Goal: Task Accomplishment & Management: Use online tool/utility

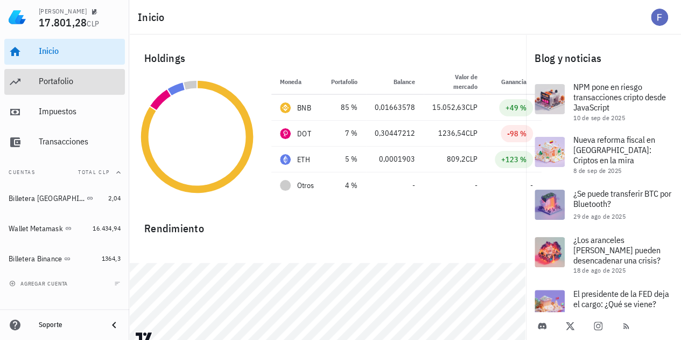
click at [48, 90] on div "Portafolio" at bounding box center [80, 81] width 82 height 24
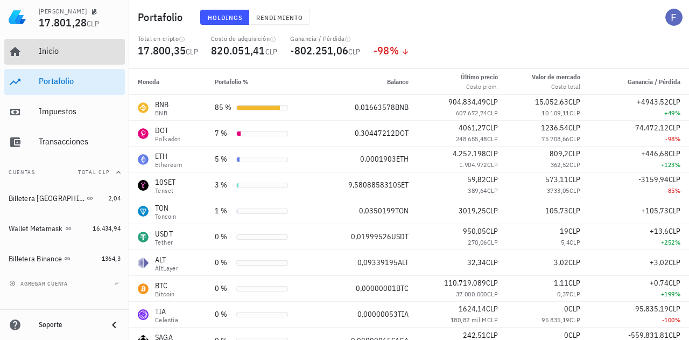
click at [45, 53] on div "Inicio" at bounding box center [80, 51] width 82 height 10
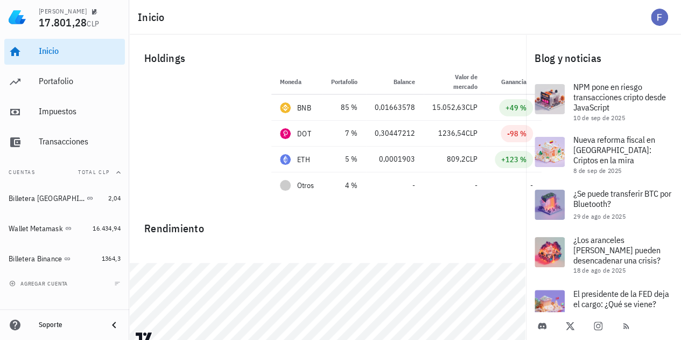
click at [257, 32] on div "Inicio" at bounding box center [405, 17] width 552 height 34
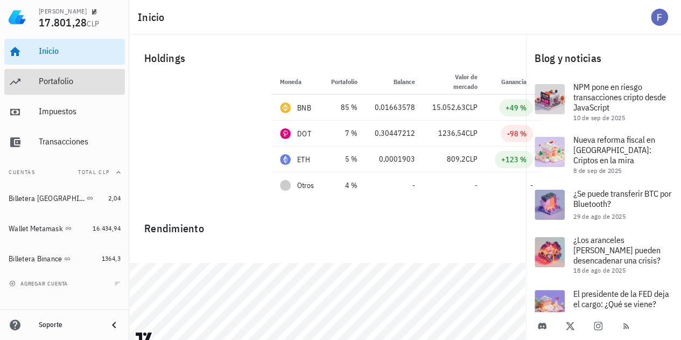
click at [59, 88] on div "Portafolio" at bounding box center [80, 81] width 82 height 24
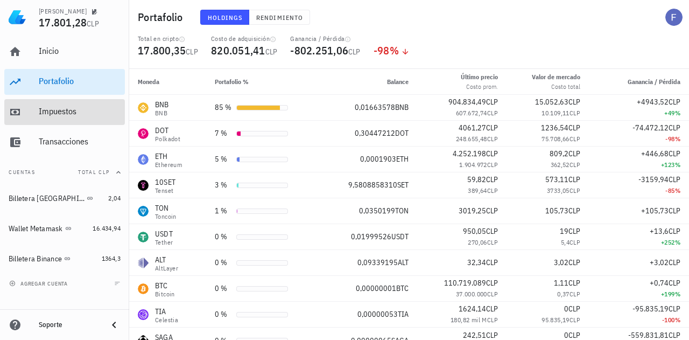
click at [70, 116] on div "Impuestos" at bounding box center [80, 111] width 82 height 10
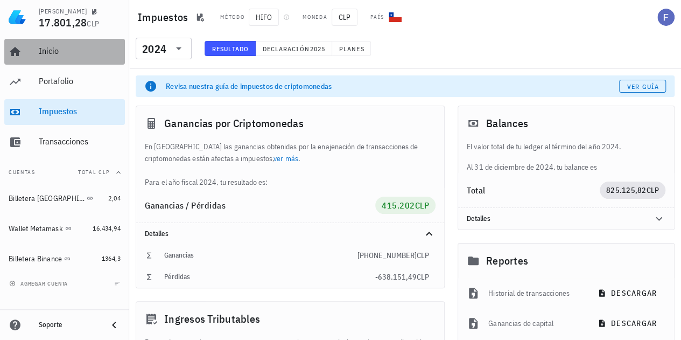
click at [40, 50] on div "Inicio" at bounding box center [80, 51] width 82 height 10
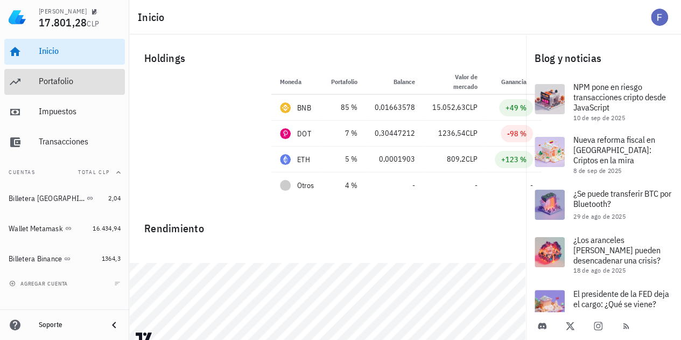
click at [42, 81] on div "Portafolio" at bounding box center [80, 81] width 82 height 10
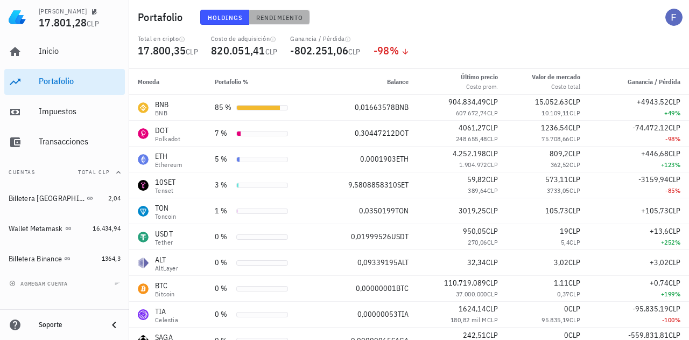
click at [273, 11] on button "Rendimiento" at bounding box center [279, 17] width 61 height 15
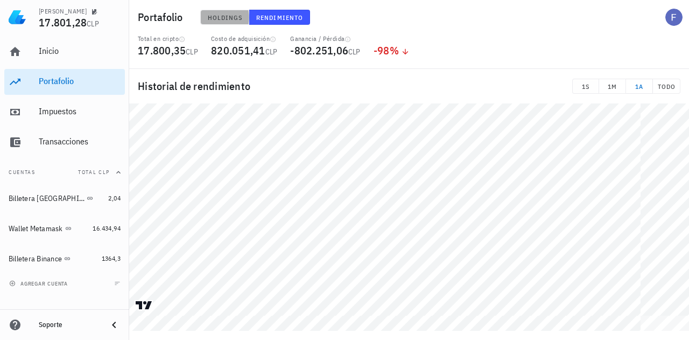
click at [215, 13] on span "Holdings" at bounding box center [225, 17] width 36 height 8
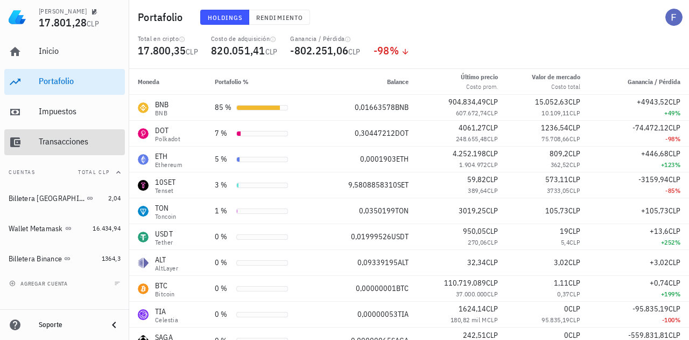
click at [88, 141] on div "Transacciones" at bounding box center [80, 141] width 82 height 10
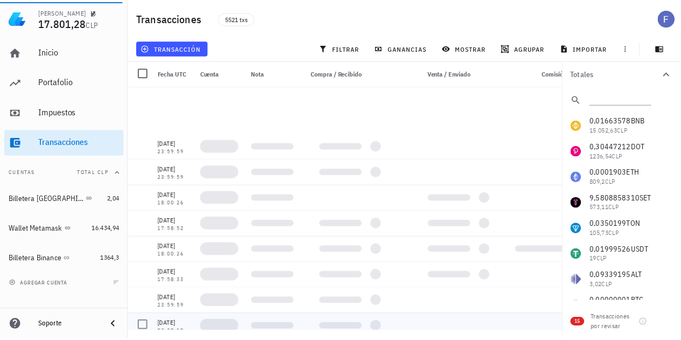
scroll to position [539, 0]
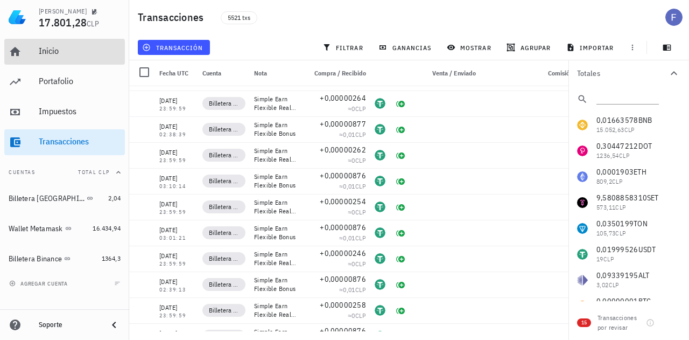
click at [65, 54] on div "Inicio" at bounding box center [80, 51] width 82 height 10
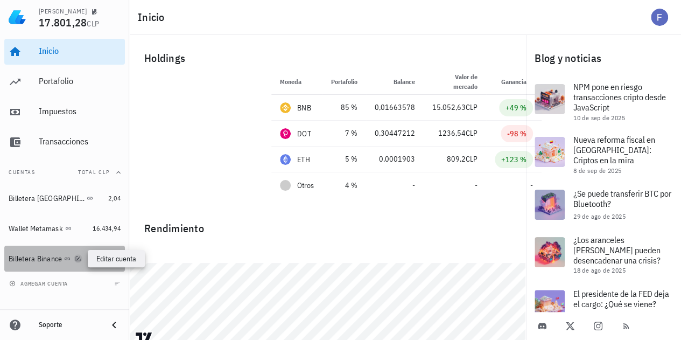
click at [80, 259] on icon "button" at bounding box center [78, 258] width 6 height 6
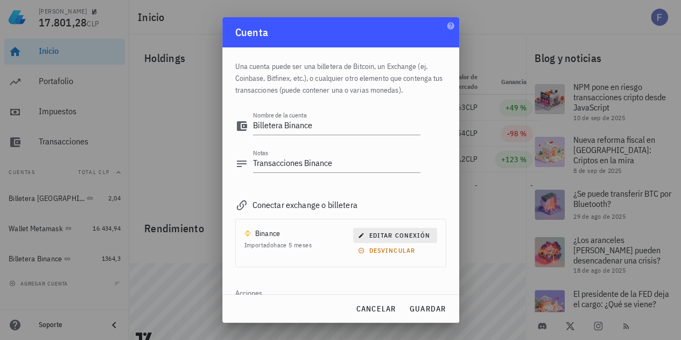
scroll to position [36, 0]
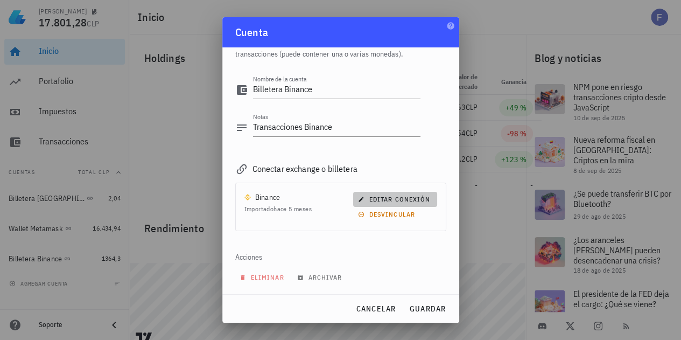
click at [392, 195] on span "editar conexión" at bounding box center [395, 199] width 70 height 8
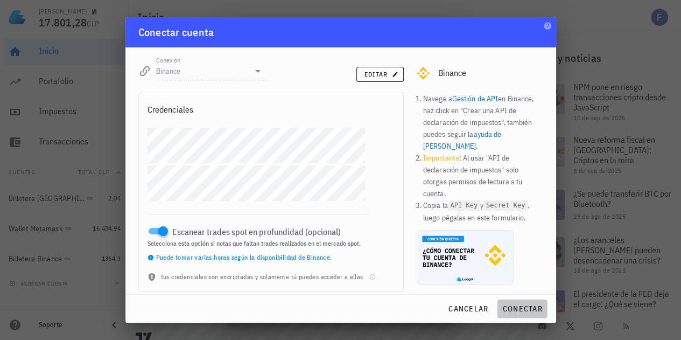
click at [513, 306] on span "conectar" at bounding box center [522, 309] width 40 height 10
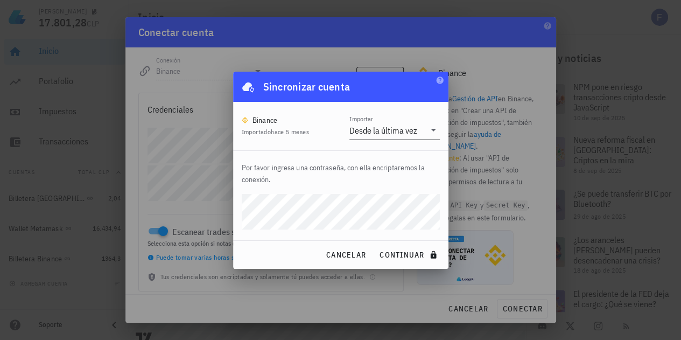
click at [420, 128] on input "Importar" at bounding box center [422, 130] width 5 height 17
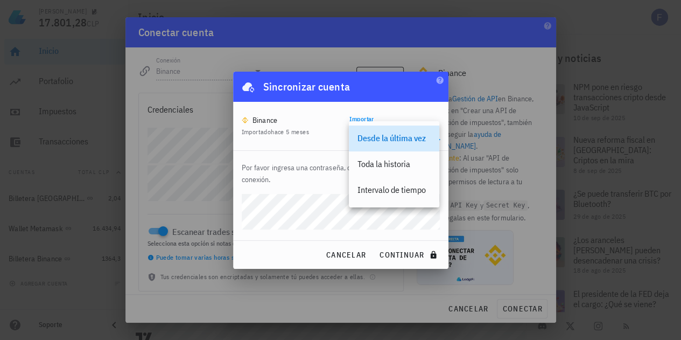
click at [283, 125] on div "Binance" at bounding box center [275, 120] width 67 height 11
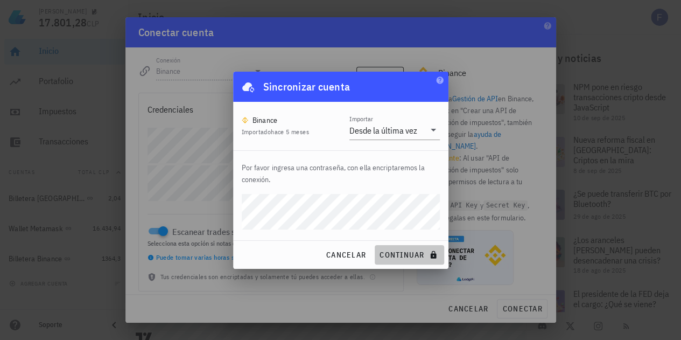
click at [408, 256] on span "continuar" at bounding box center [409, 255] width 60 height 10
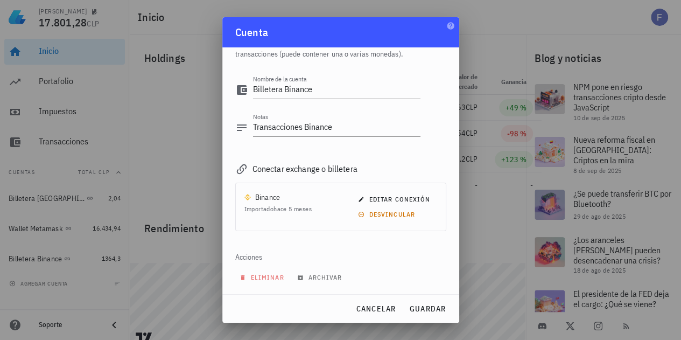
click at [267, 200] on div "Binance" at bounding box center [267, 197] width 25 height 11
click at [287, 170] on div "Conectar exchange o billetera" at bounding box center [340, 168] width 211 height 15
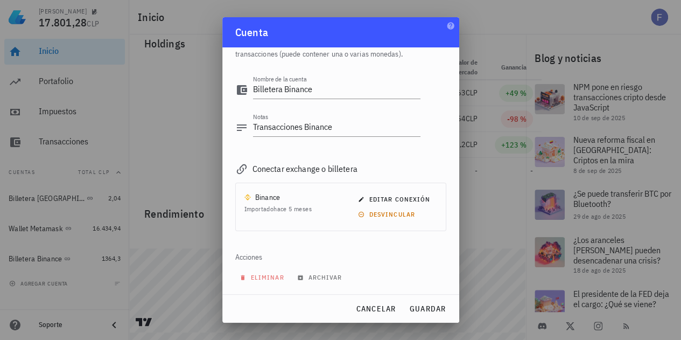
scroll to position [22, 0]
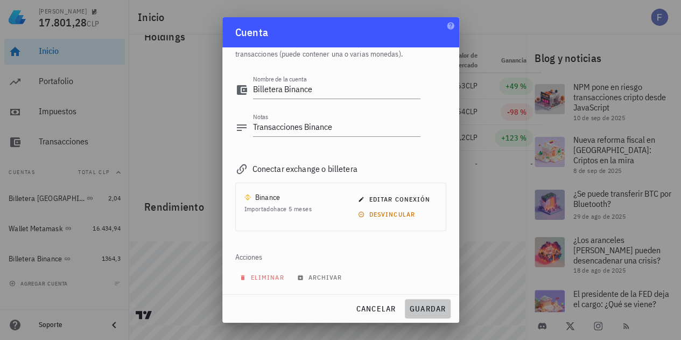
click at [424, 301] on button "guardar" at bounding box center [428, 308] width 46 height 19
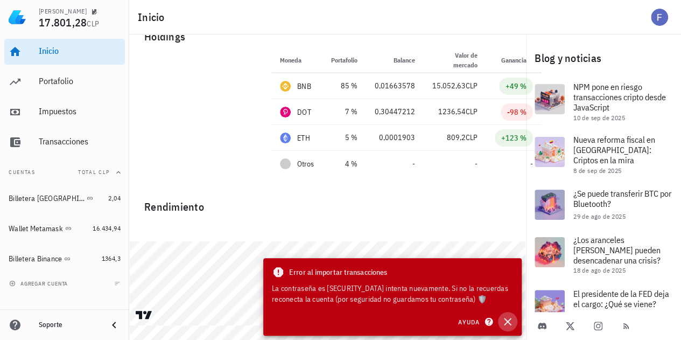
click at [510, 324] on icon "button" at bounding box center [507, 321] width 13 height 13
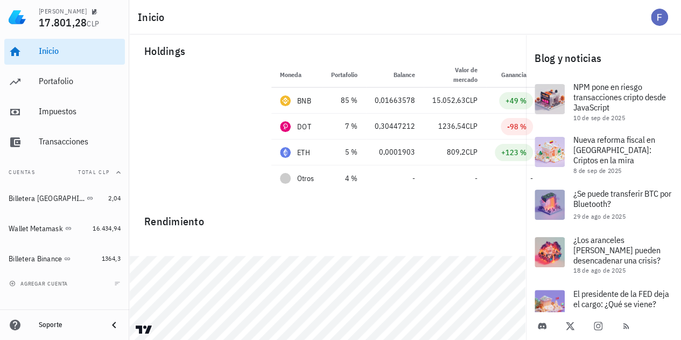
scroll to position [0, 0]
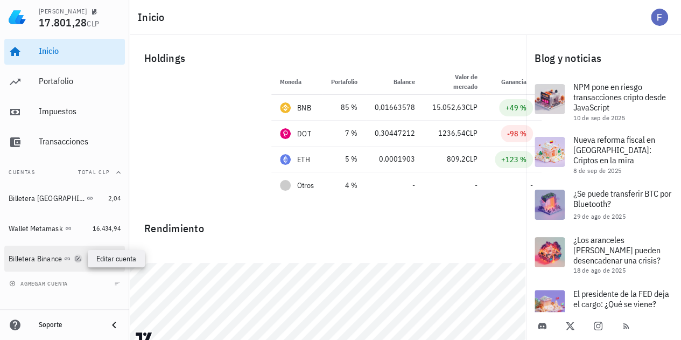
click at [81, 259] on icon "button" at bounding box center [78, 258] width 5 height 5
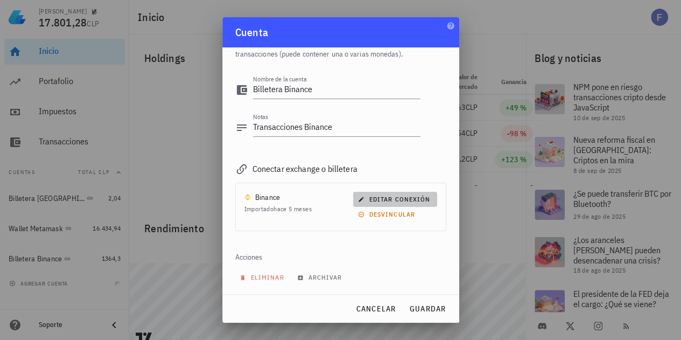
click at [380, 196] on span "editar conexión" at bounding box center [395, 199] width 70 height 8
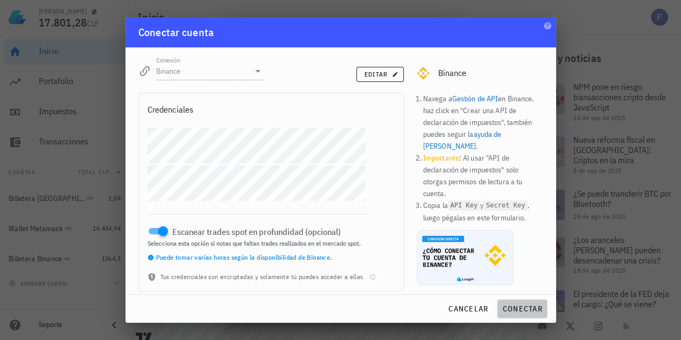
click at [513, 308] on span "conectar" at bounding box center [522, 309] width 40 height 10
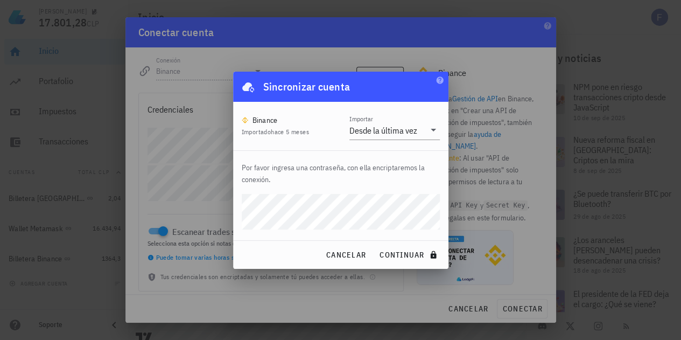
click at [375, 245] on button "continuar" at bounding box center [409, 254] width 69 height 19
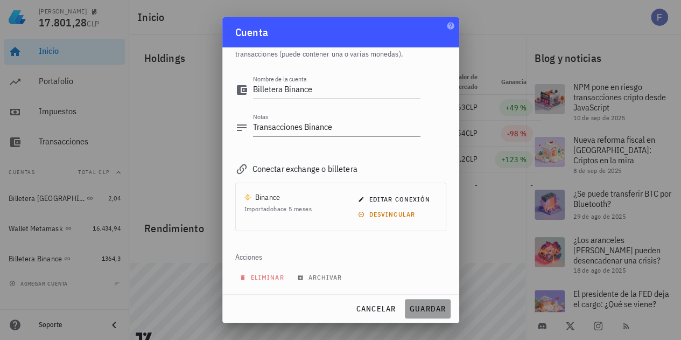
click at [437, 308] on span "guardar" at bounding box center [427, 309] width 37 height 10
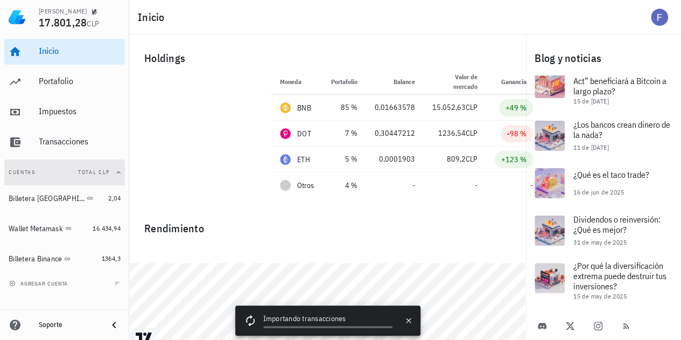
click at [118, 172] on icon "button" at bounding box center [118, 172] width 4 height 3
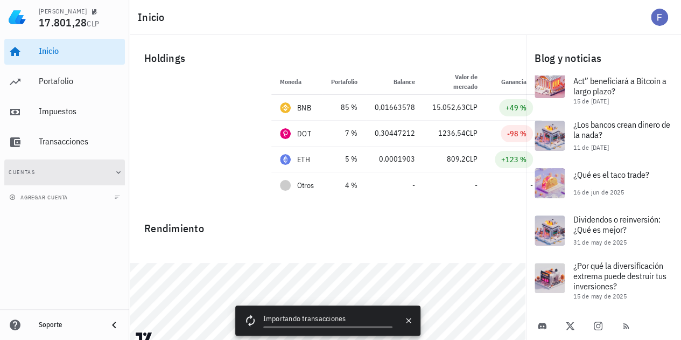
click at [118, 170] on icon "button" at bounding box center [118, 172] width 9 height 9
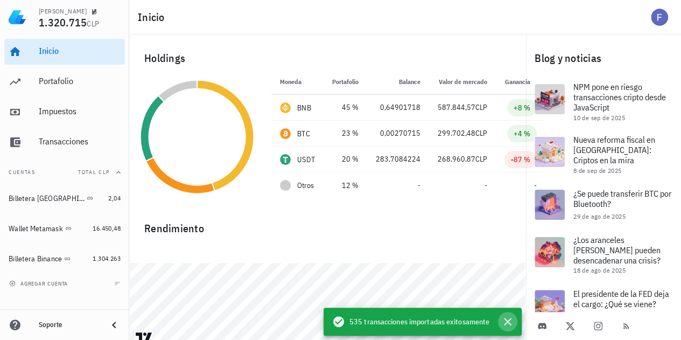
click at [511, 317] on icon "button" at bounding box center [507, 321] width 13 height 13
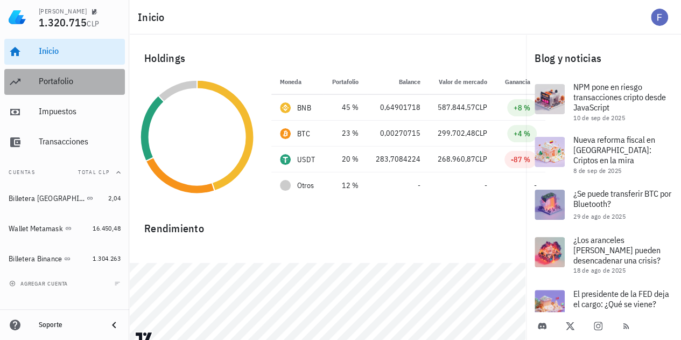
click at [82, 72] on div "Portafolio" at bounding box center [80, 81] width 82 height 24
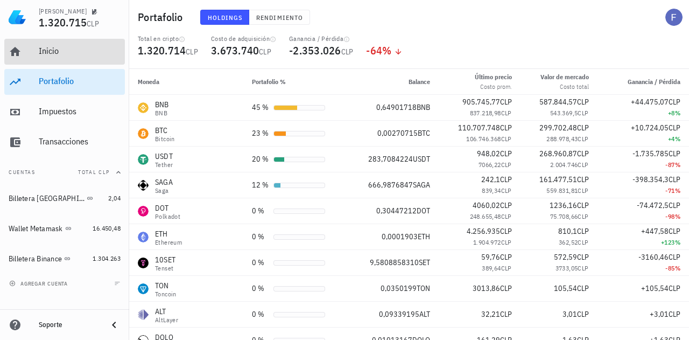
click at [38, 50] on link "Inicio" at bounding box center [64, 52] width 121 height 26
